Goal: Download file/media

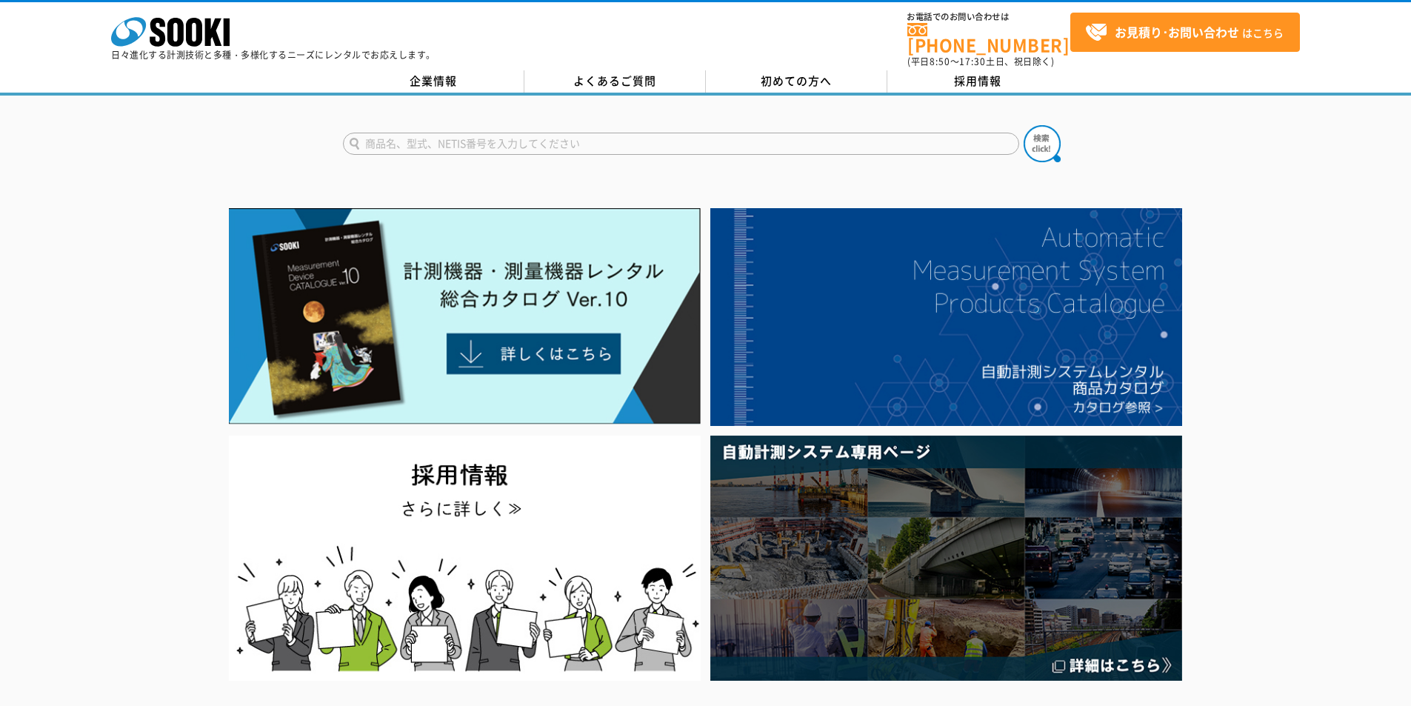
click at [460, 133] on input "text" at bounding box center [681, 144] width 676 height 22
type input "おくだけ"
click at [1024, 125] on button at bounding box center [1042, 143] width 37 height 37
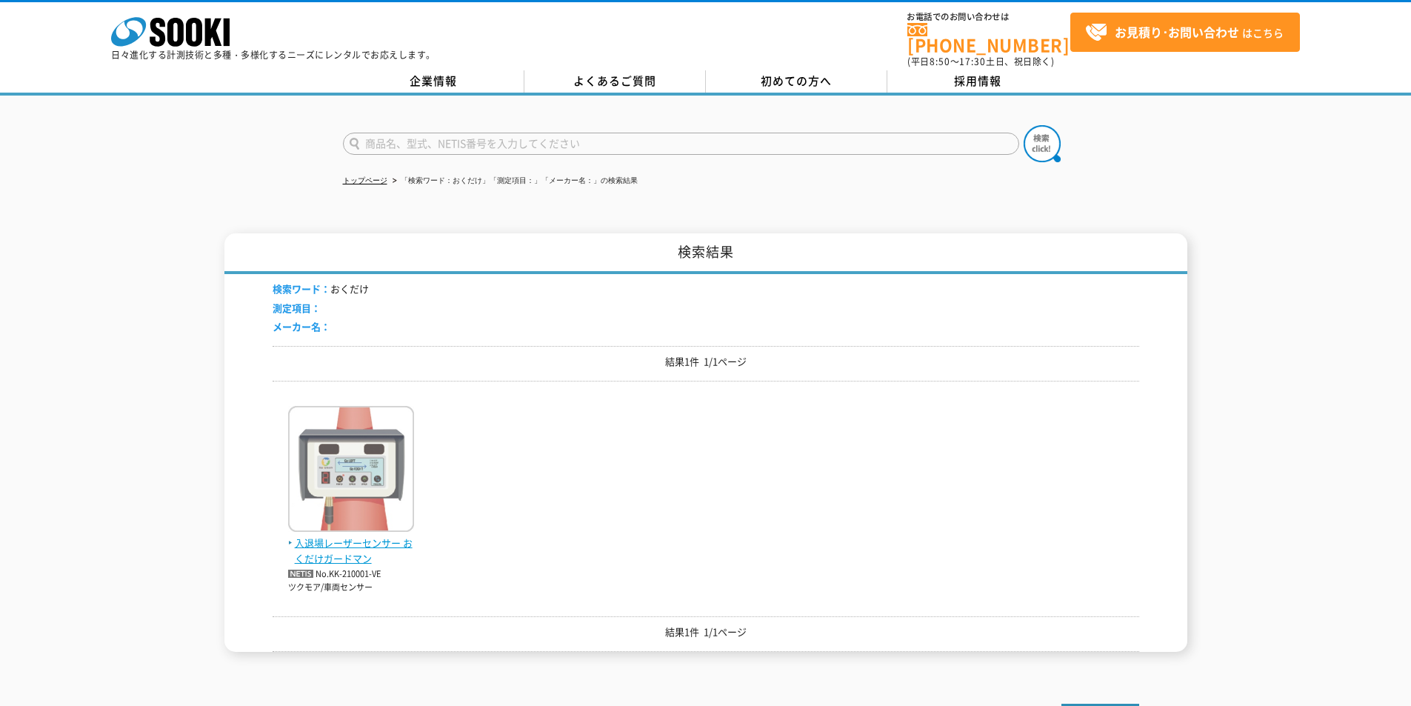
click at [376, 479] on img at bounding box center [351, 471] width 126 height 130
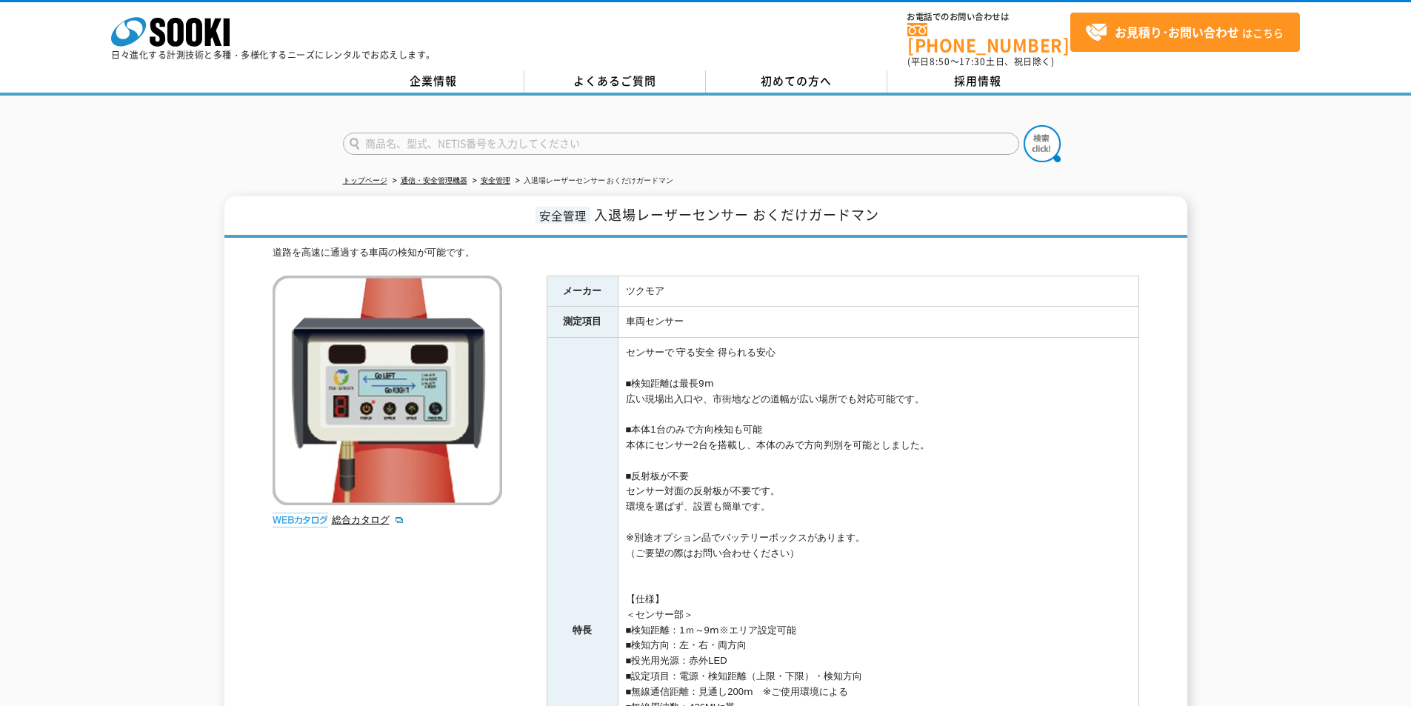
scroll to position [493, 0]
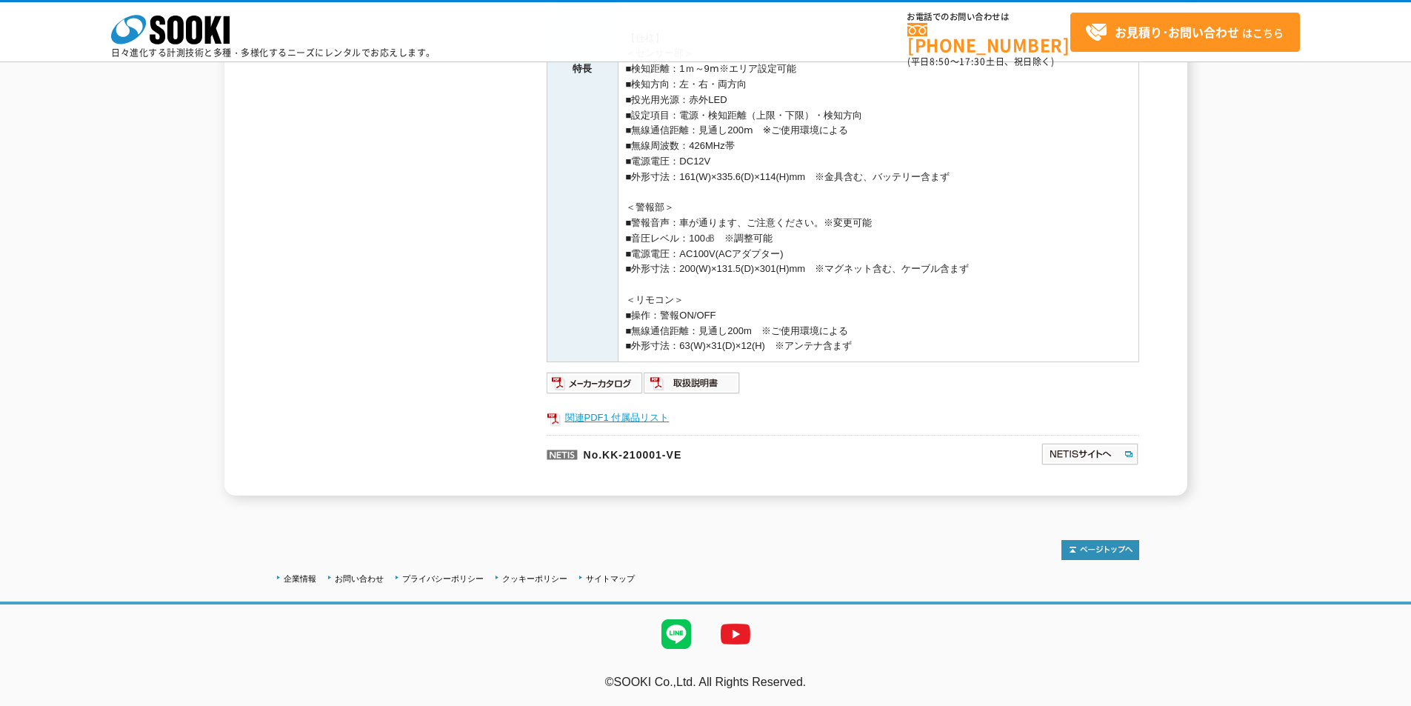
click at [614, 412] on link "関連PDF1 付属品リスト" at bounding box center [843, 417] width 593 height 19
click at [582, 379] on img at bounding box center [595, 383] width 97 height 24
click at [222, 36] on icon "株式会社 ソーキ" at bounding box center [170, 30] width 119 height 30
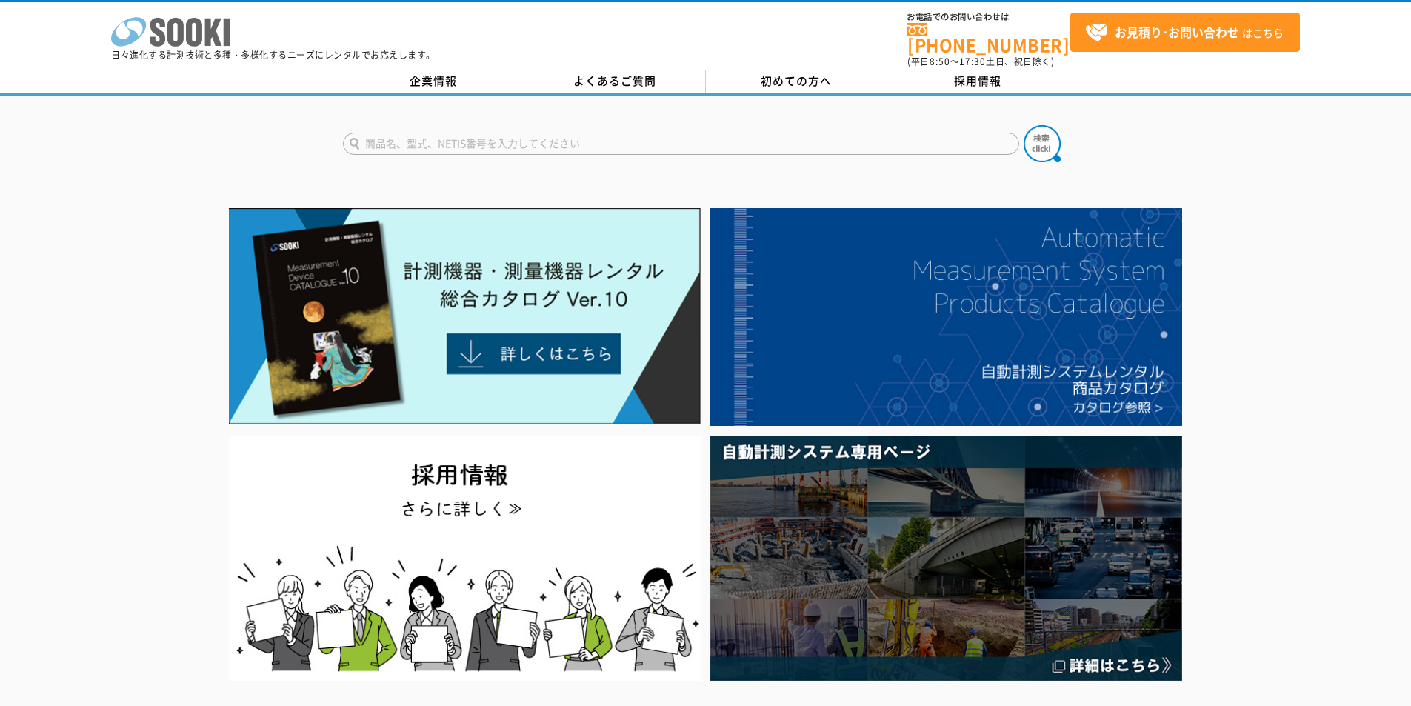
click at [167, 27] on icon "株式会社 ソーキ" at bounding box center [170, 32] width 119 height 30
